Goal: Information Seeking & Learning: Learn about a topic

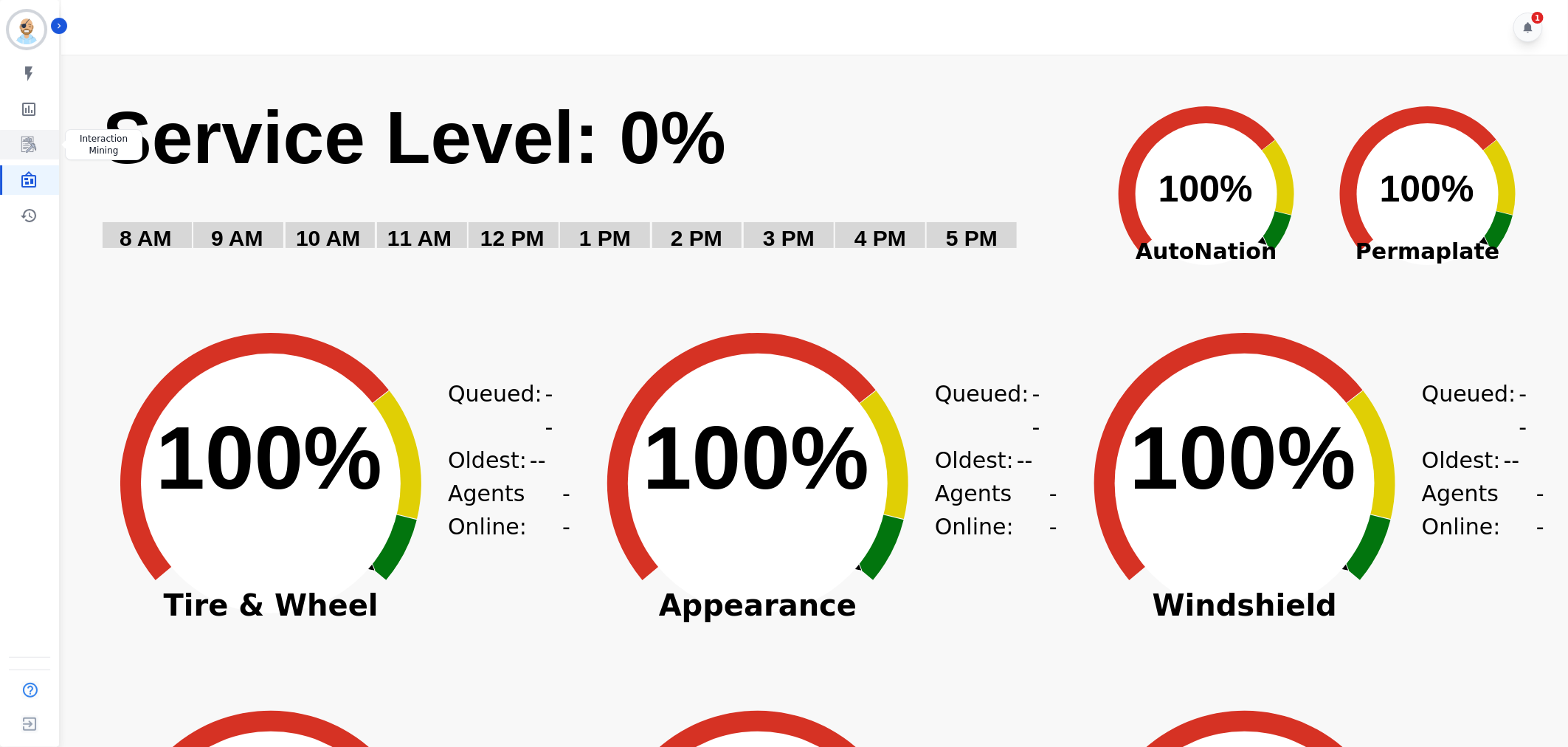
click at [34, 145] on icon "Sidebar" at bounding box center [28, 144] width 15 height 16
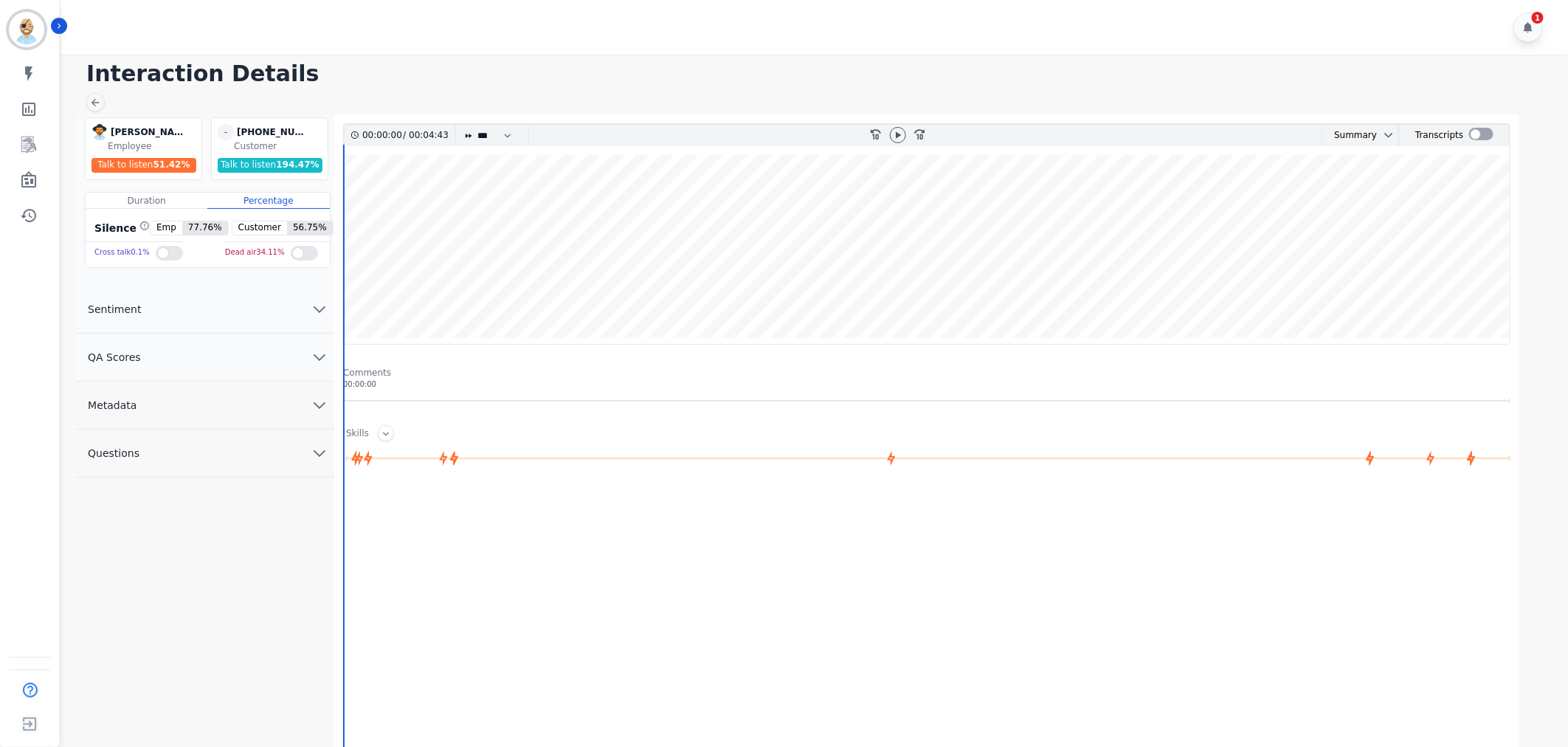
click at [660, 90] on div "Interaction Details [PERSON_NAME] [PERSON_NAME] Employee Talk to listen 51.42 %…" at bounding box center [812, 424] width 1511 height 739
click at [1485, 135] on div at bounding box center [1481, 134] width 24 height 12
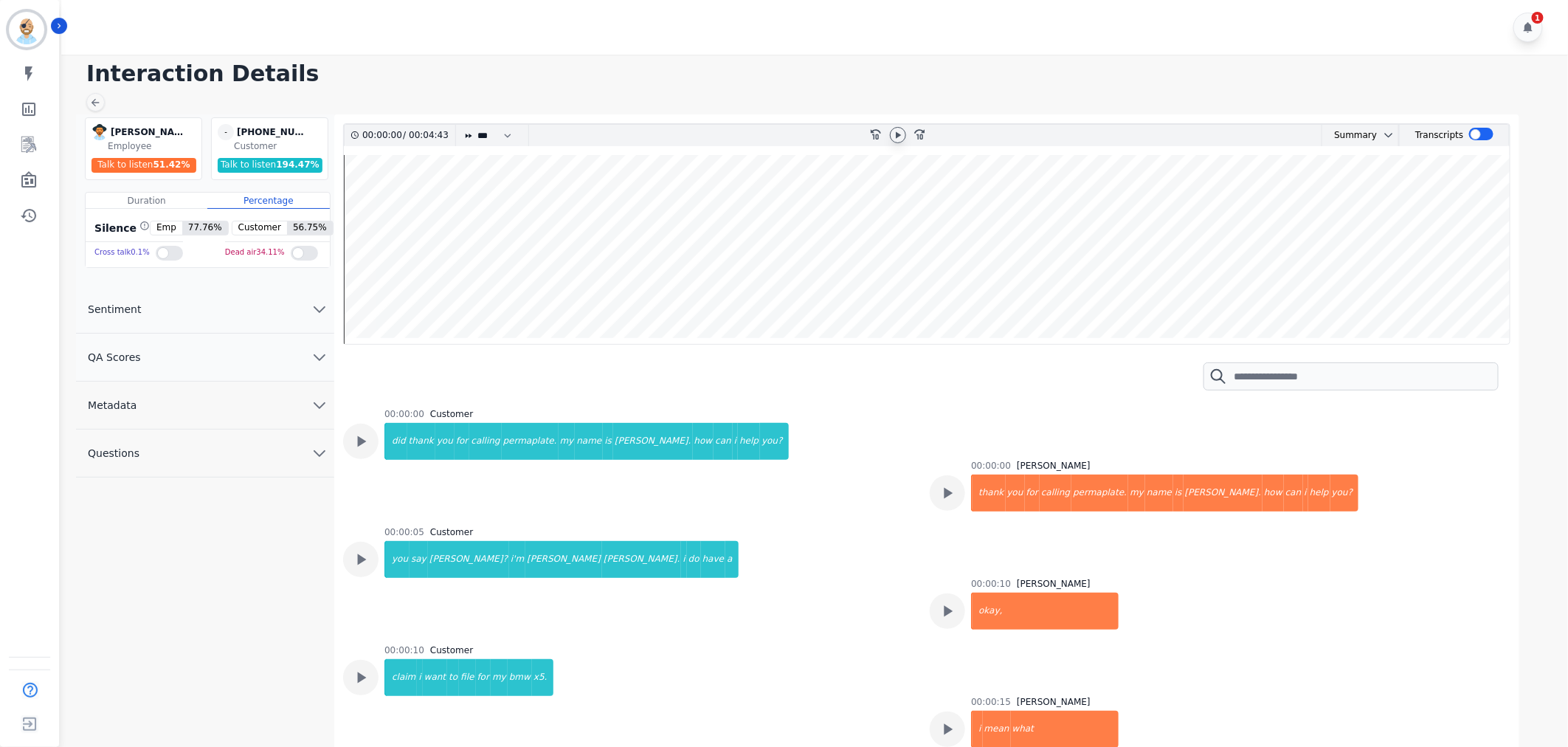
click at [892, 135] on icon at bounding box center [897, 135] width 12 height 12
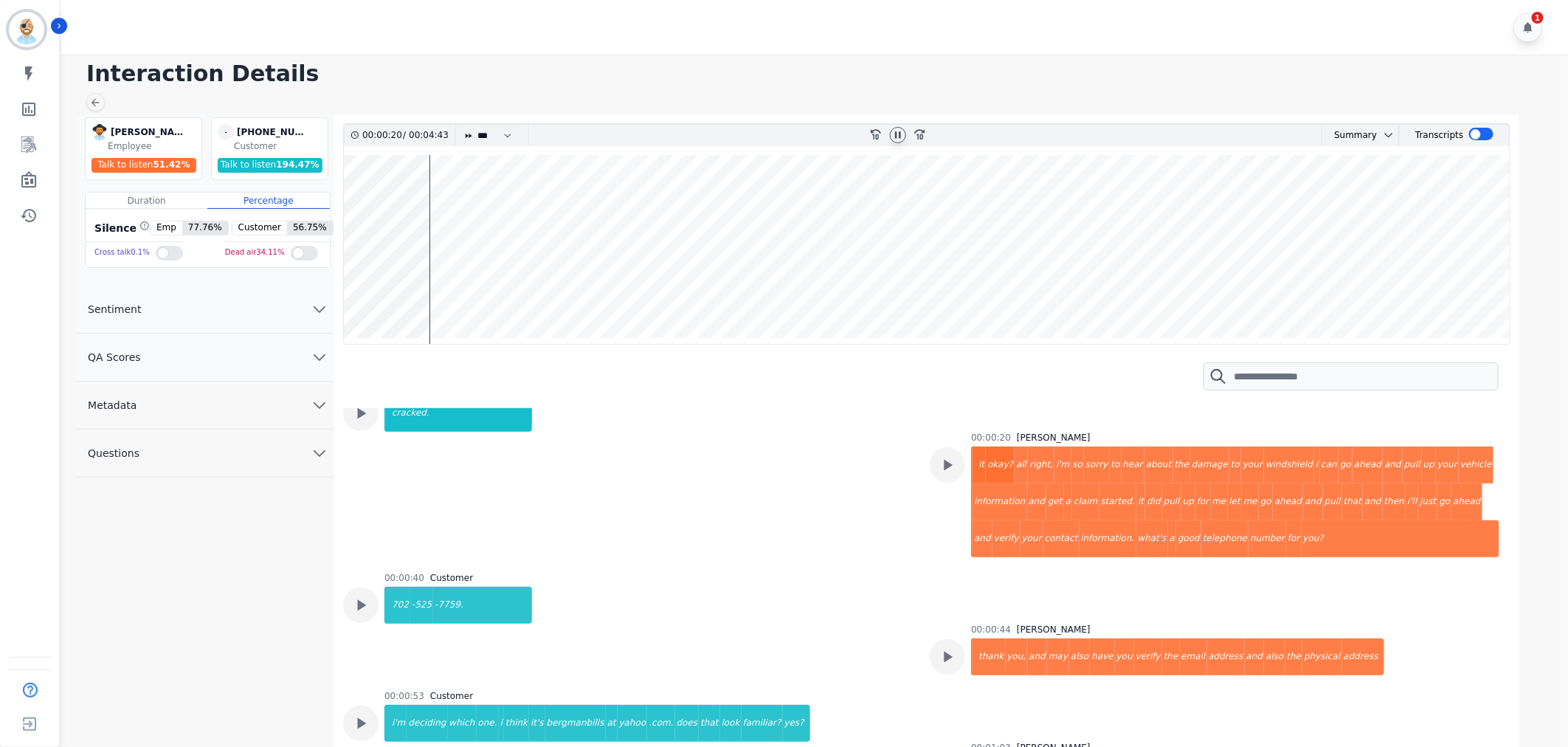
scroll to position [738, 0]
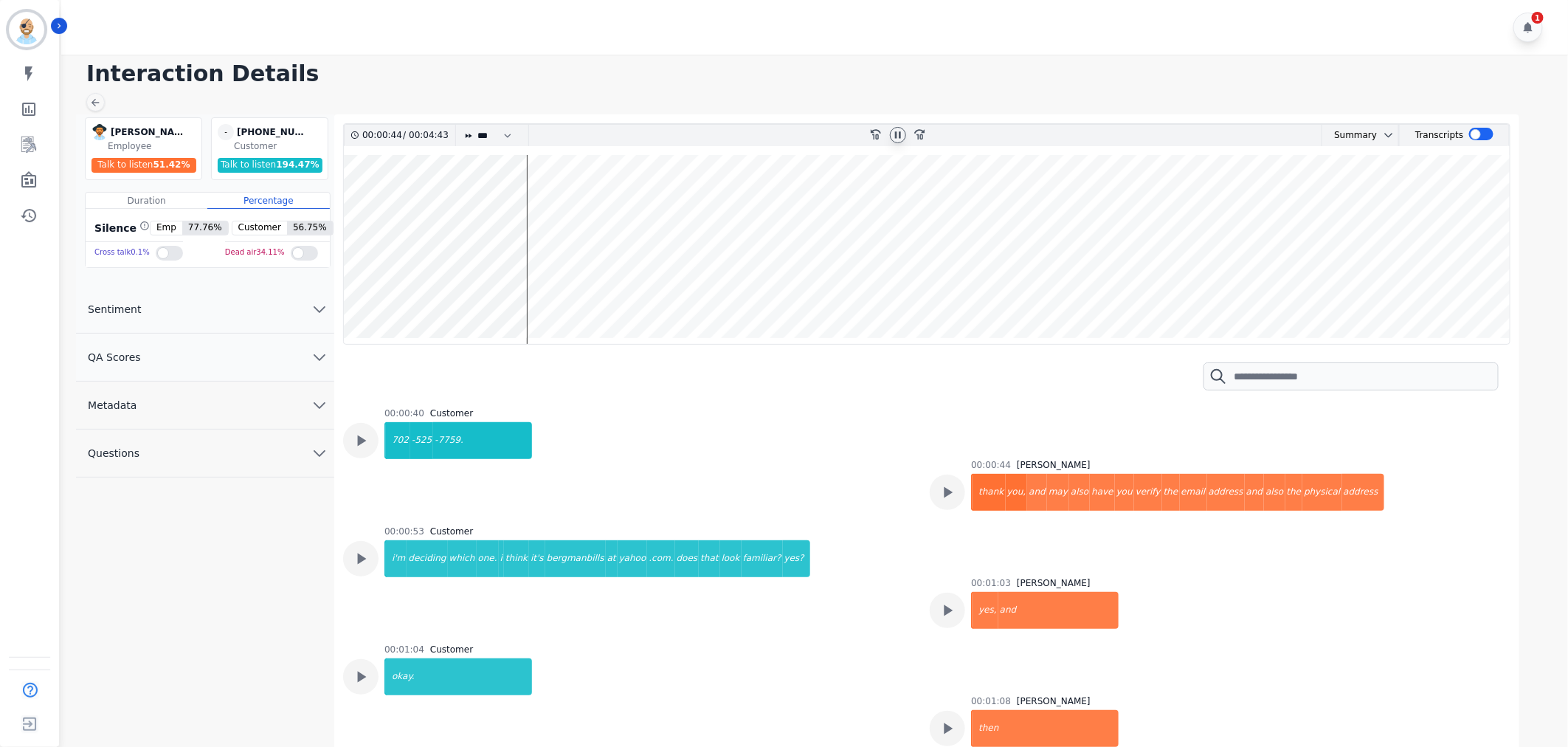
scroll to position [902, 0]
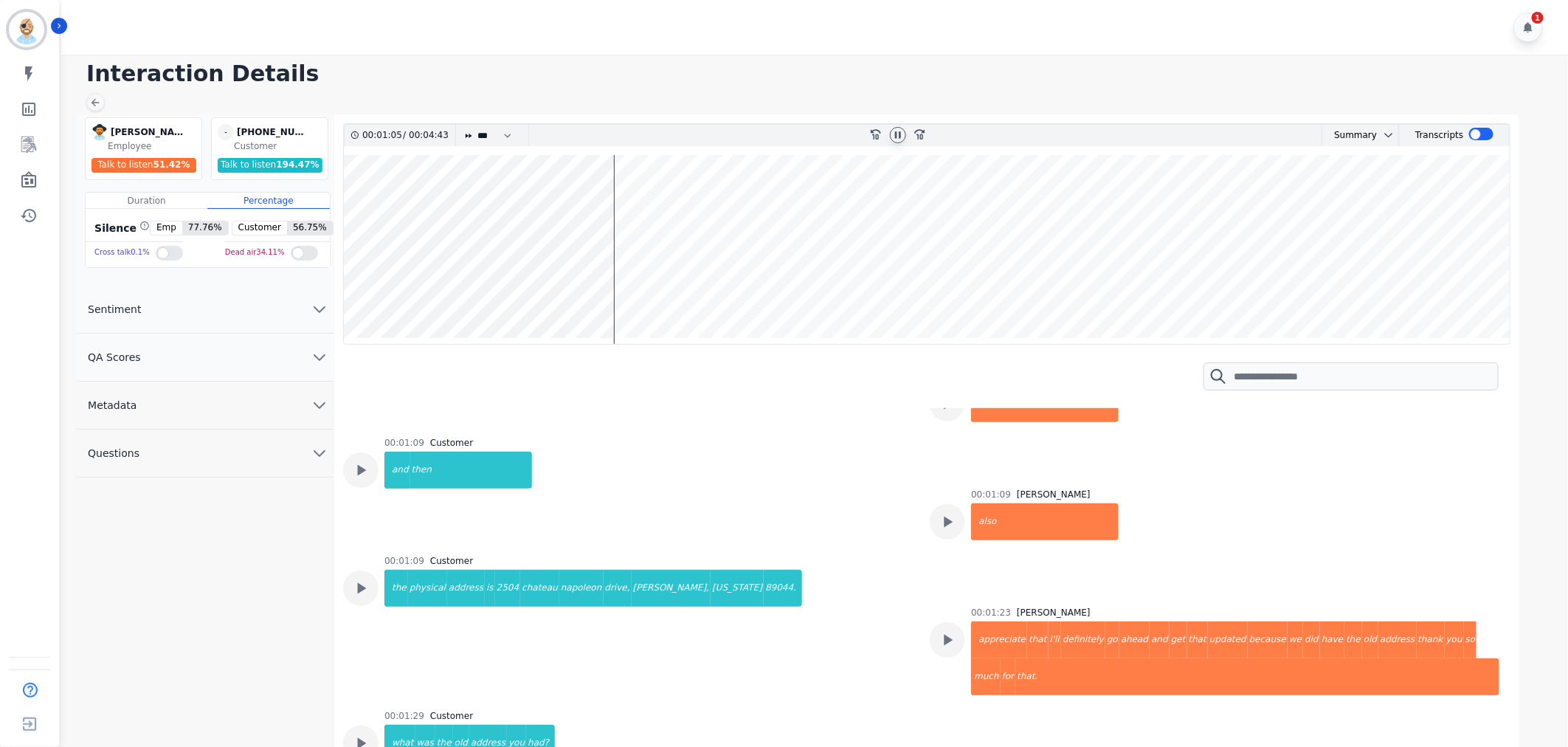
scroll to position [1230, 0]
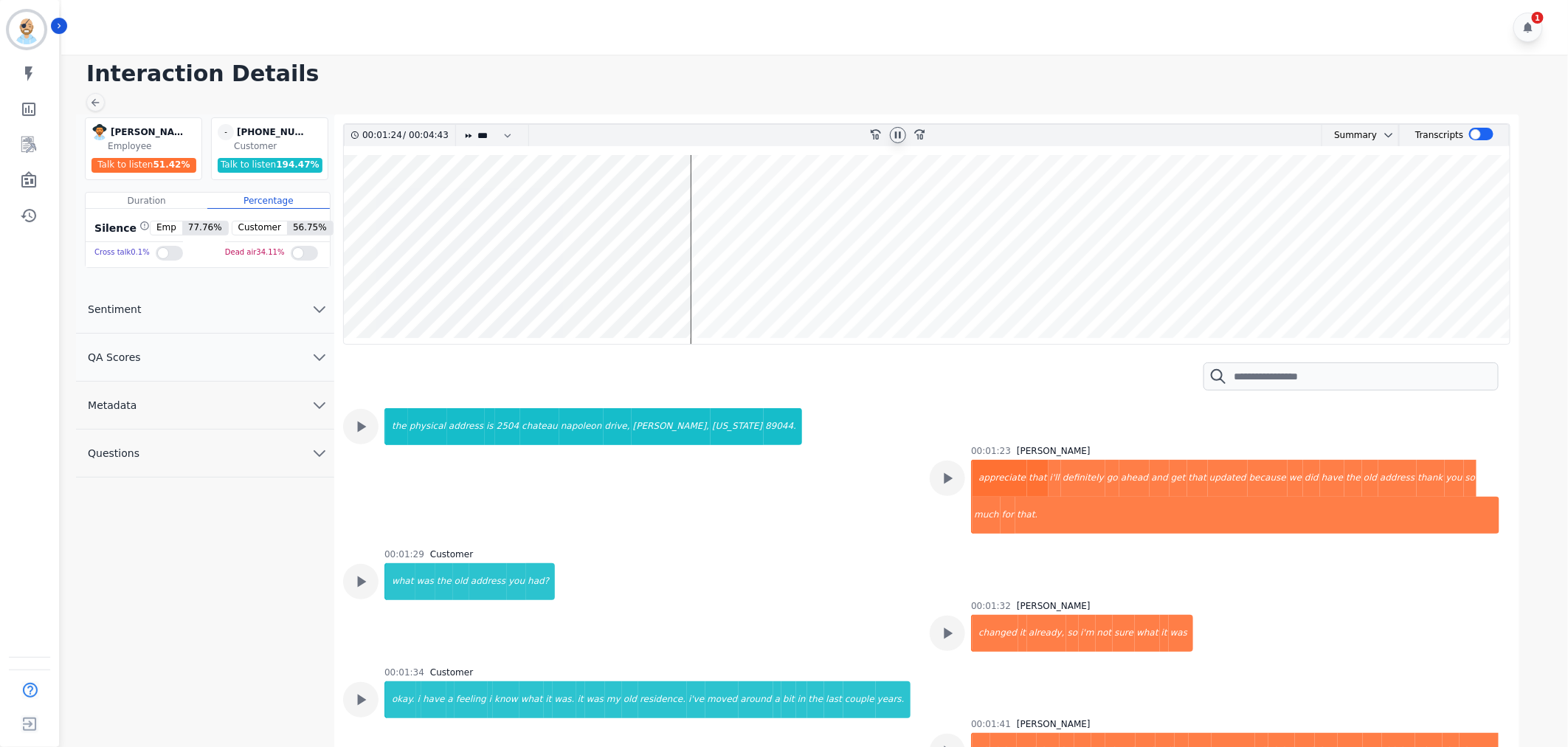
scroll to position [1393, 0]
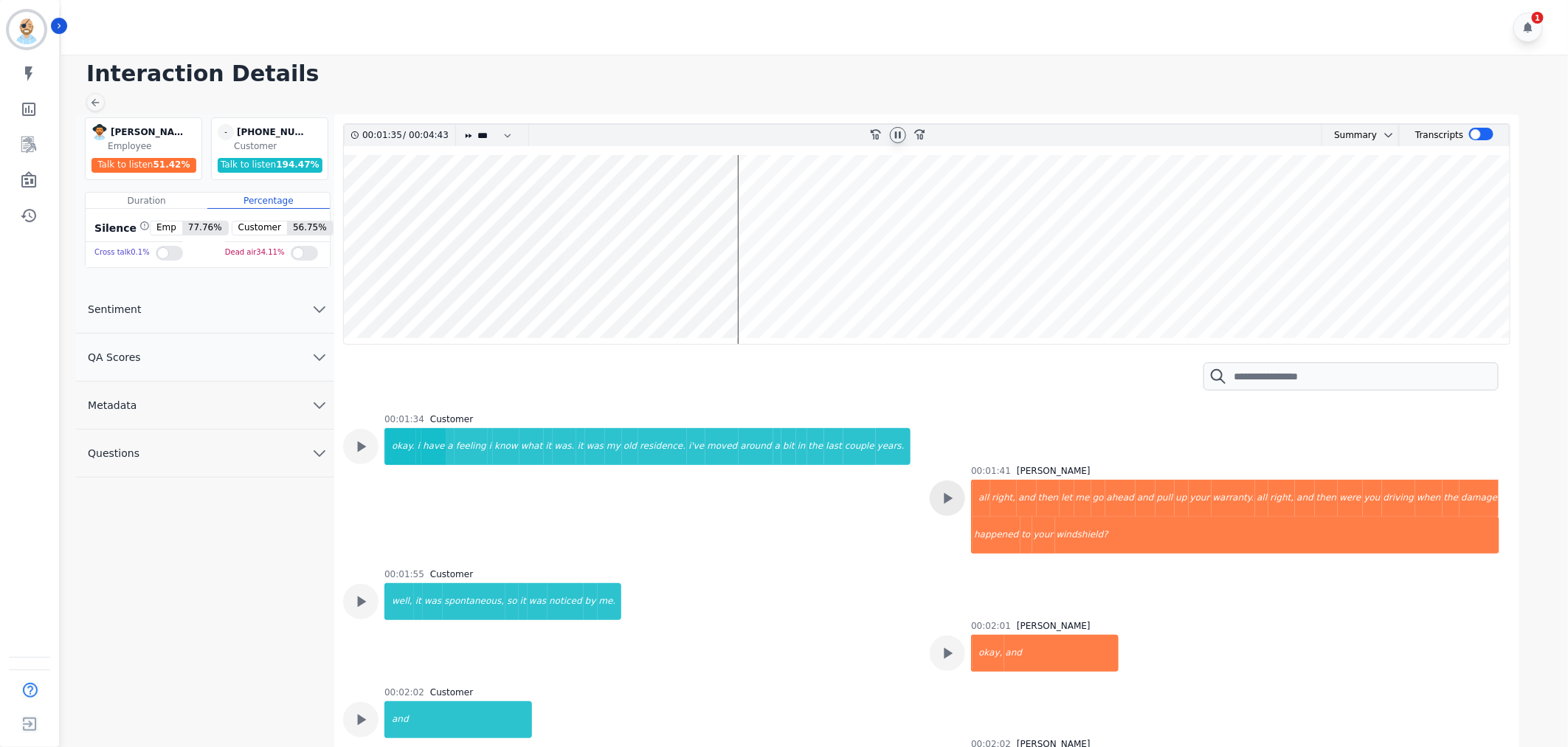
scroll to position [1558, 0]
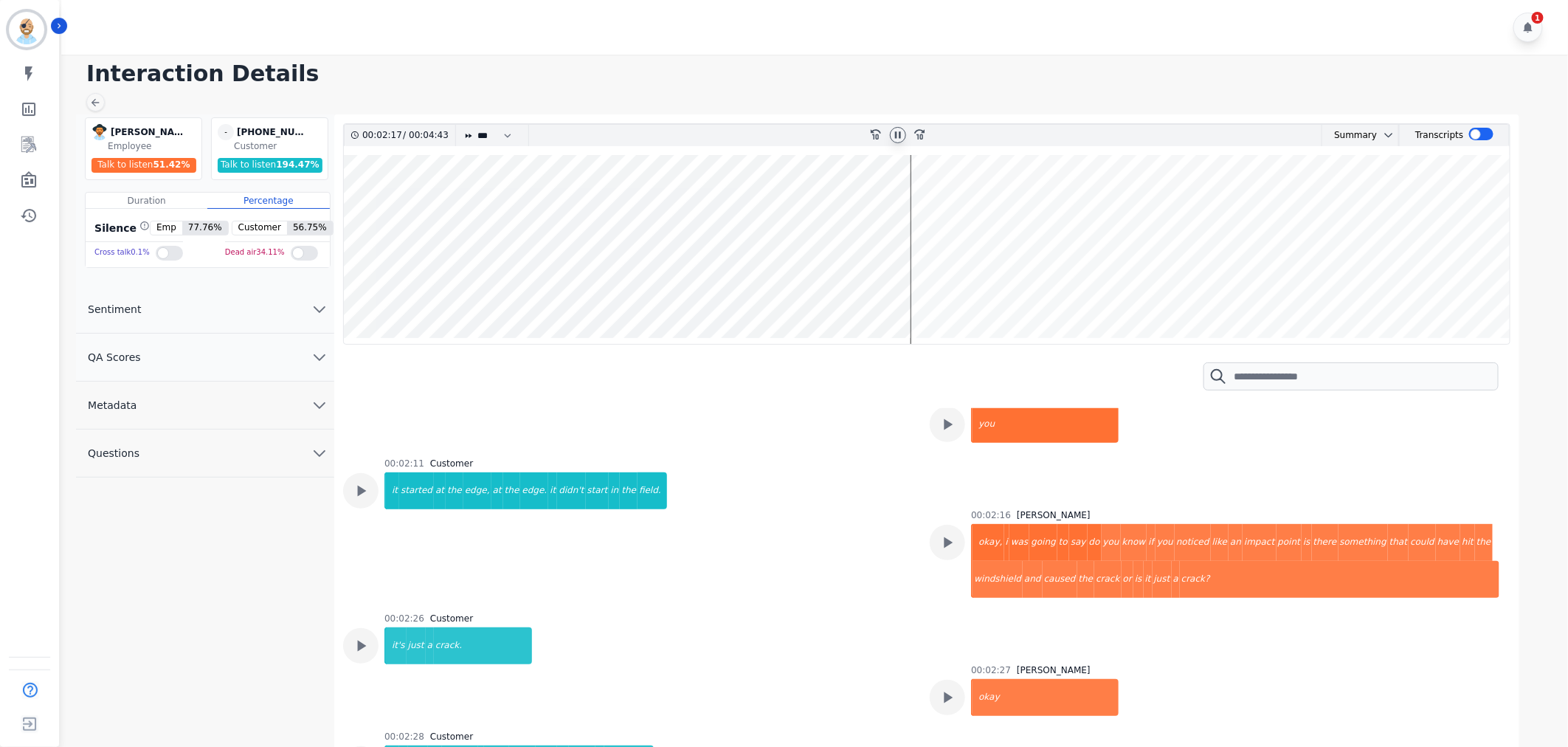
scroll to position [2542, 0]
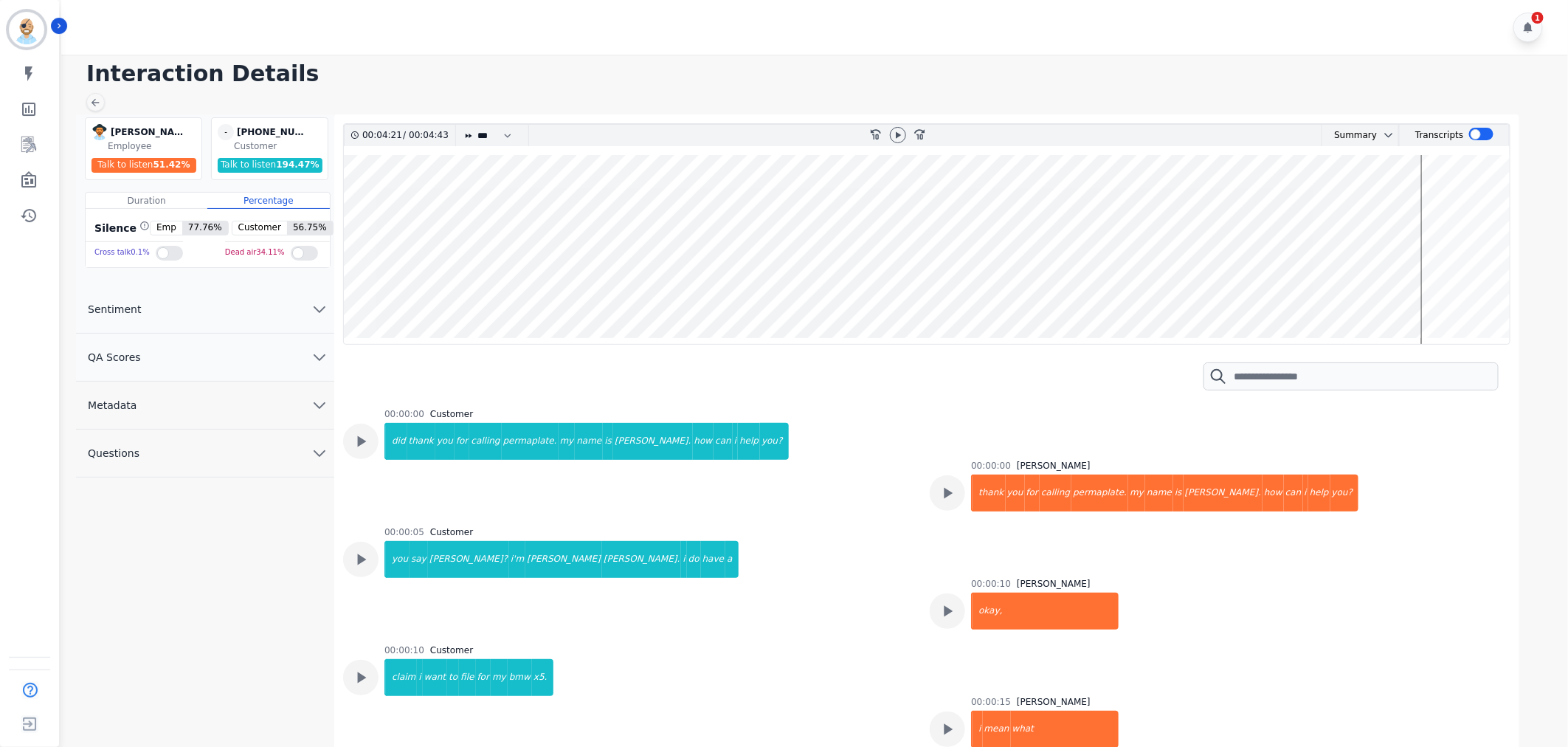
click at [819, 546] on div "00:00:05 Customer you say [PERSON_NAME]? i'm [PERSON_NAME]. i do have a" at bounding box center [628, 576] width 569 height 101
click at [942, 394] on div at bounding box center [926, 376] width 1167 height 63
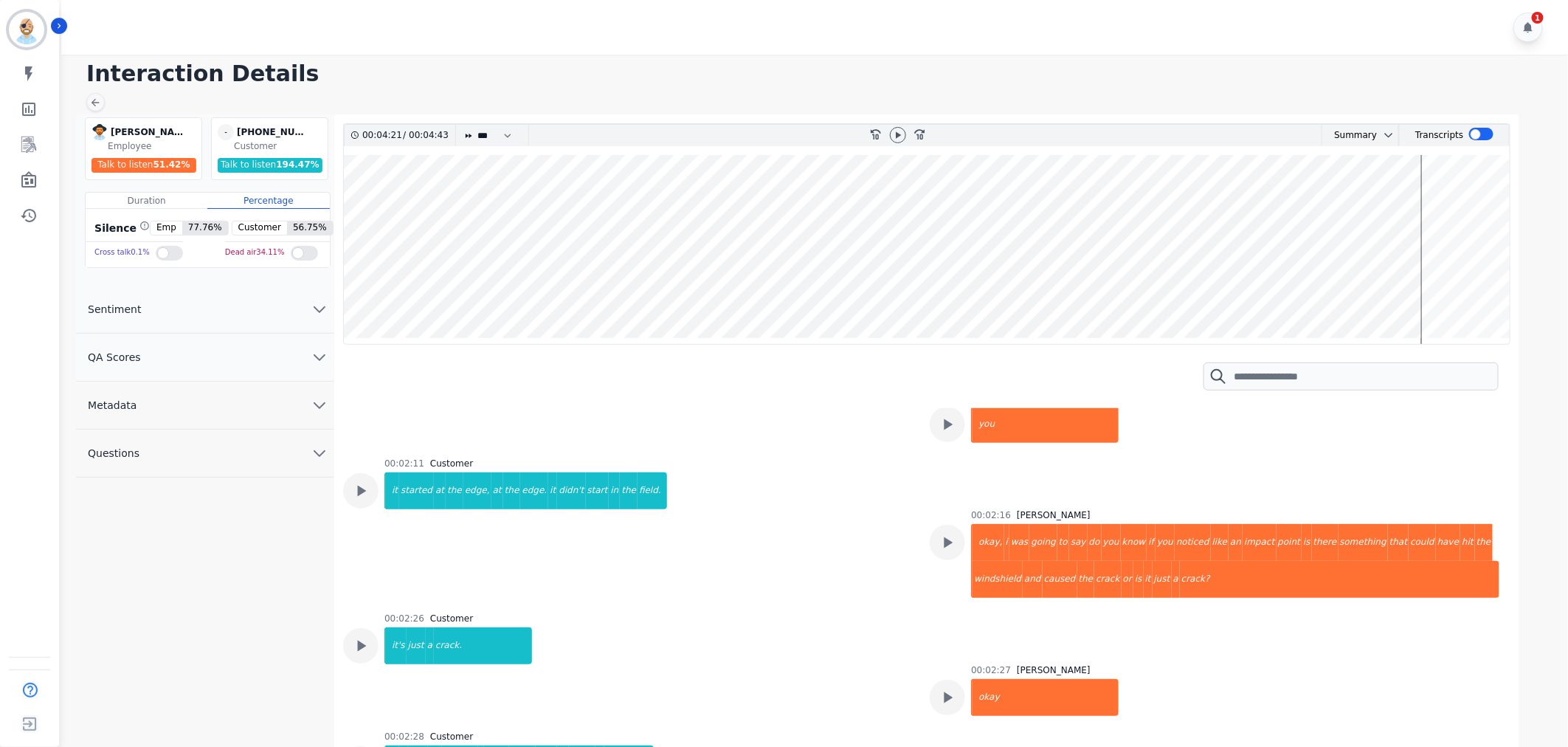
scroll to position [2542, 0]
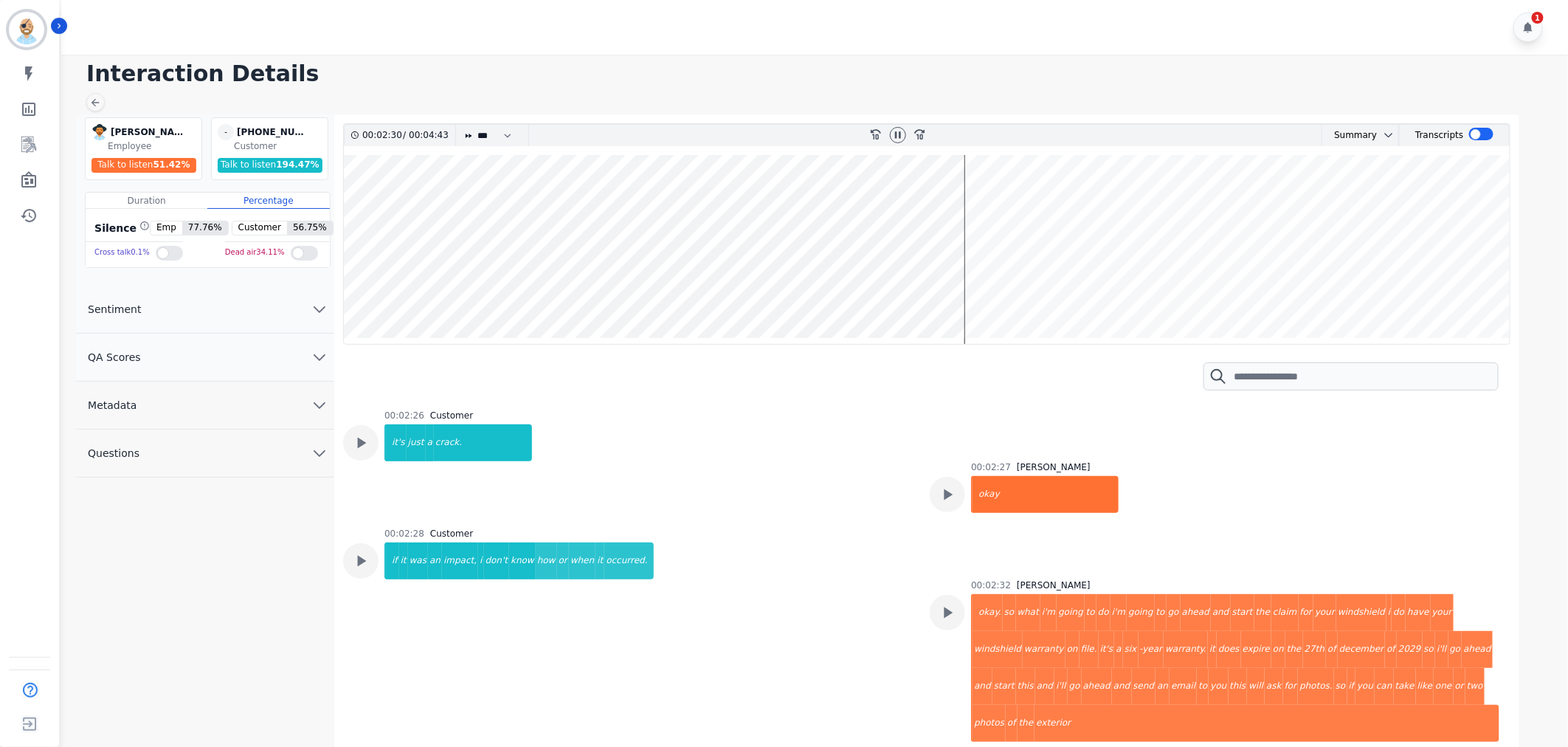
scroll to position [2706, 0]
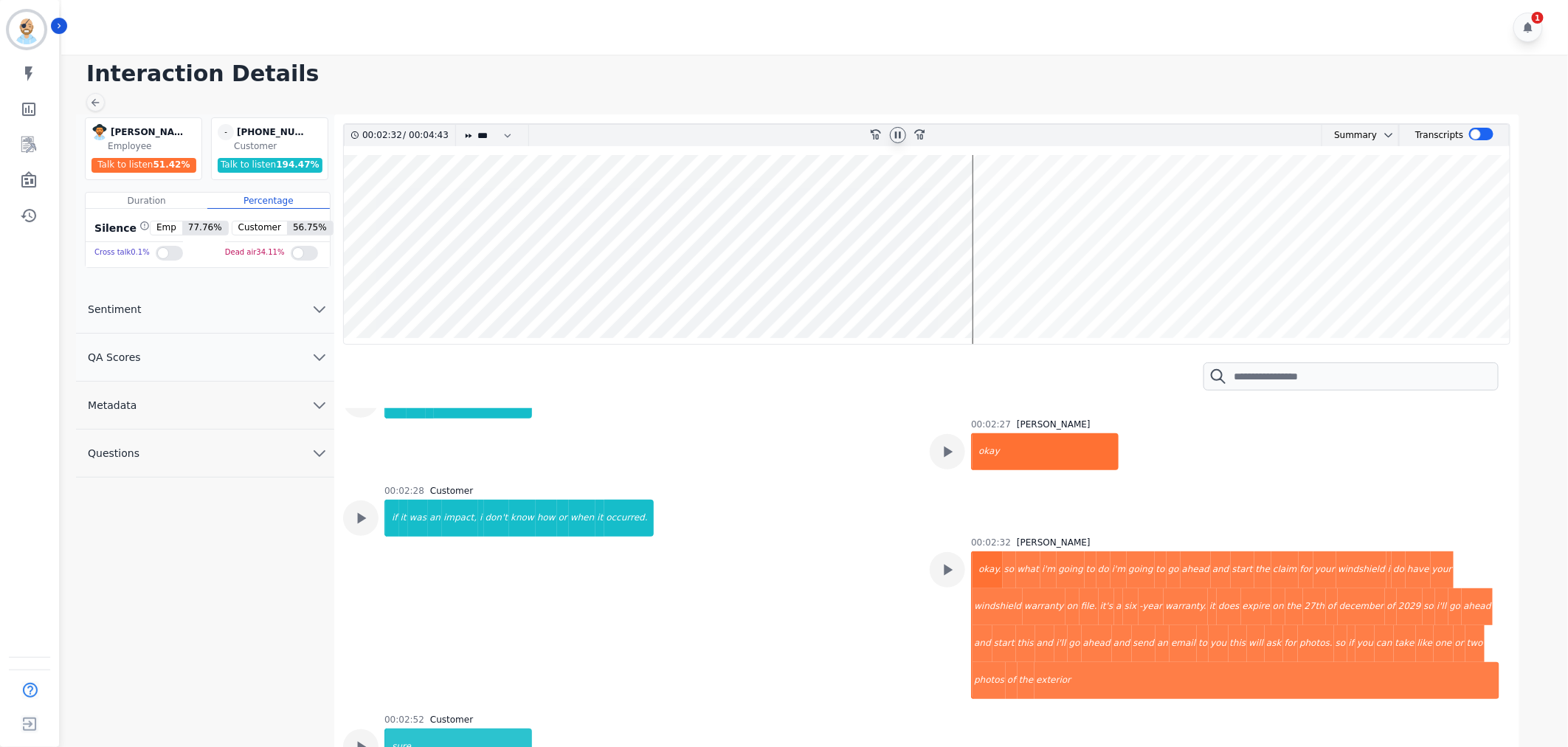
click at [897, 131] on icon at bounding box center [897, 135] width 12 height 12
click at [672, 58] on div "Interaction Details Brandie Nwakalor Brandie Nwakalor Employee Talk to listen 5…" at bounding box center [812, 406] width 1511 height 703
click at [682, 548] on div "00:02:28 Customer if it was an impact, i don't know how or when it occurred." at bounding box center [628, 590] width 569 height 211
